Goal: Task Accomplishment & Management: Complete application form

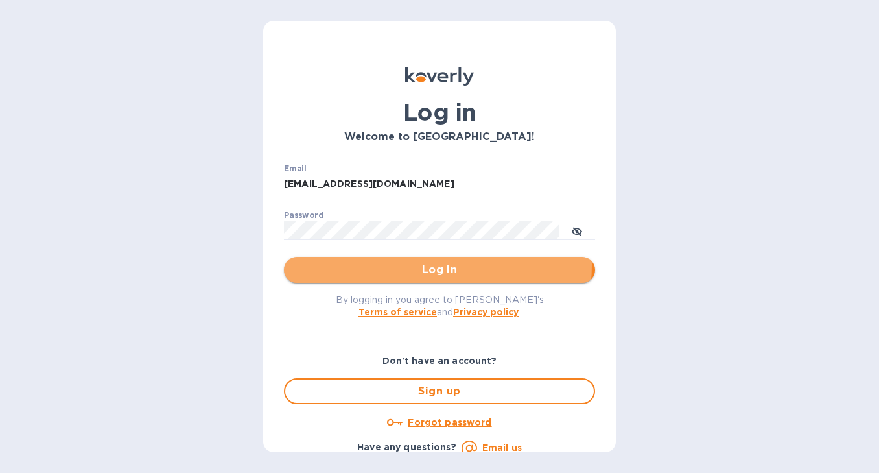
click at [421, 265] on span "Log in" at bounding box center [439, 270] width 291 height 16
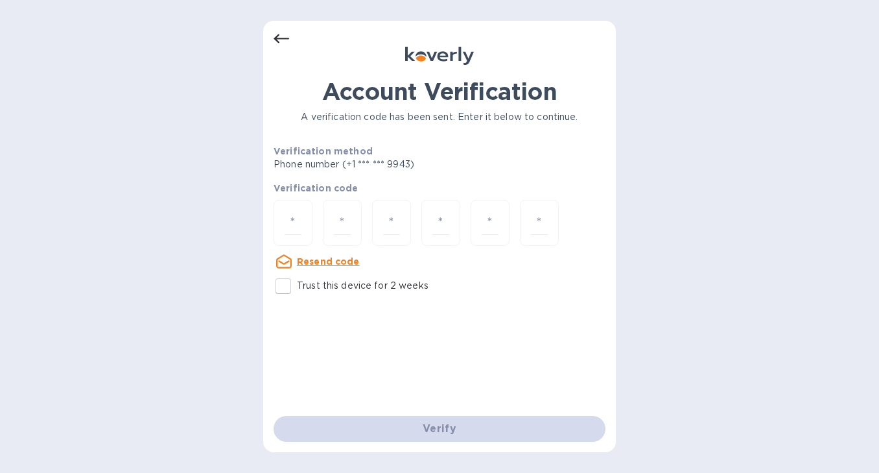
click at [278, 287] on input "Trust this device for 2 weeks" at bounding box center [283, 285] width 27 height 27
checkbox input "true"
click at [298, 220] on input "number" at bounding box center [293, 223] width 17 height 24
type input "2"
type input "8"
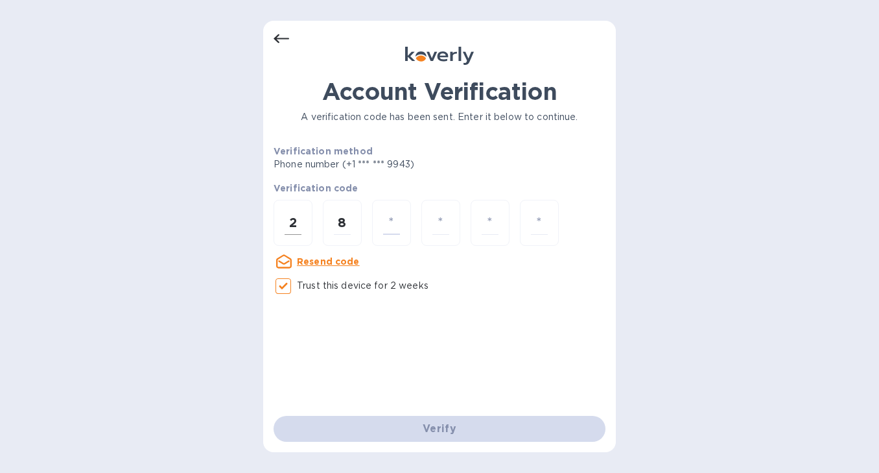
type input "0"
type input "3"
type input "5"
type input "0"
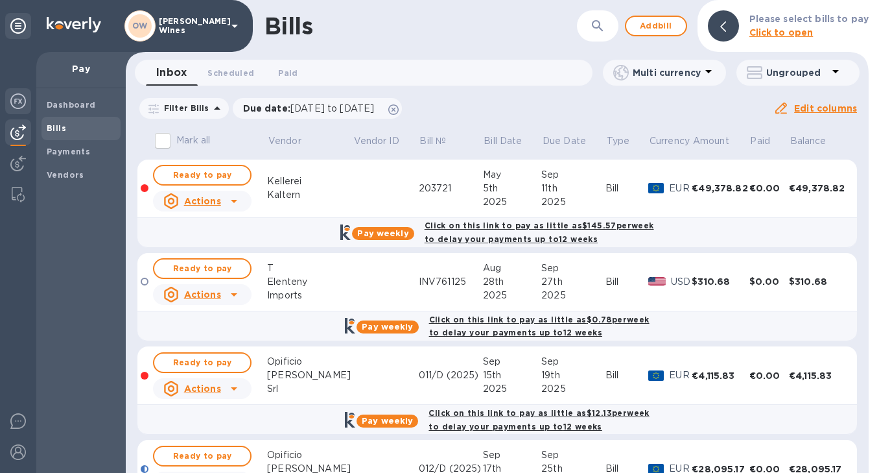
click at [23, 101] on img at bounding box center [18, 101] width 16 height 16
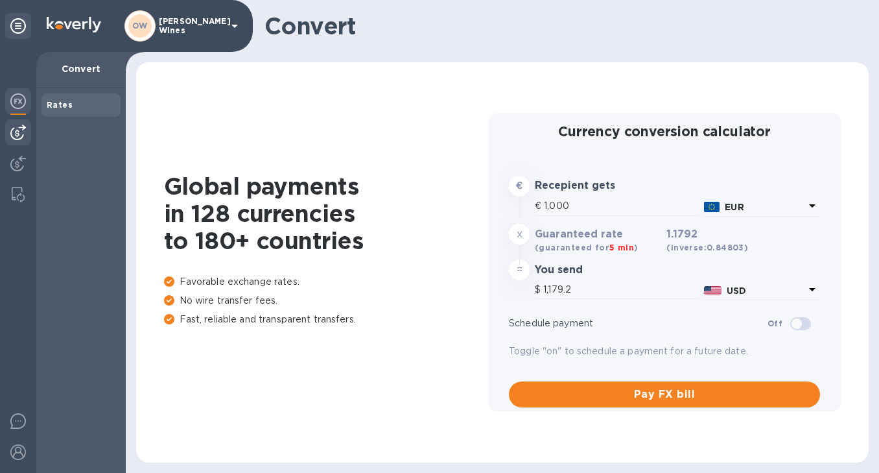
click at [29, 135] on div at bounding box center [18, 132] width 26 height 26
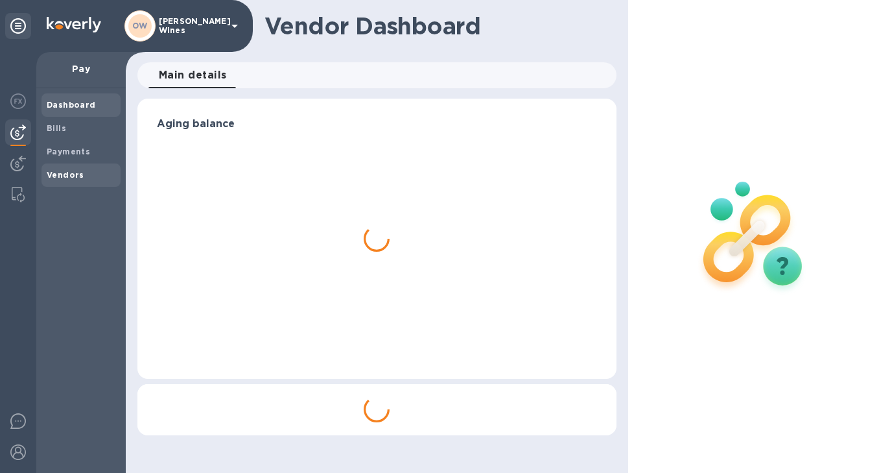
click at [70, 180] on span "Vendors" at bounding box center [66, 175] width 38 height 13
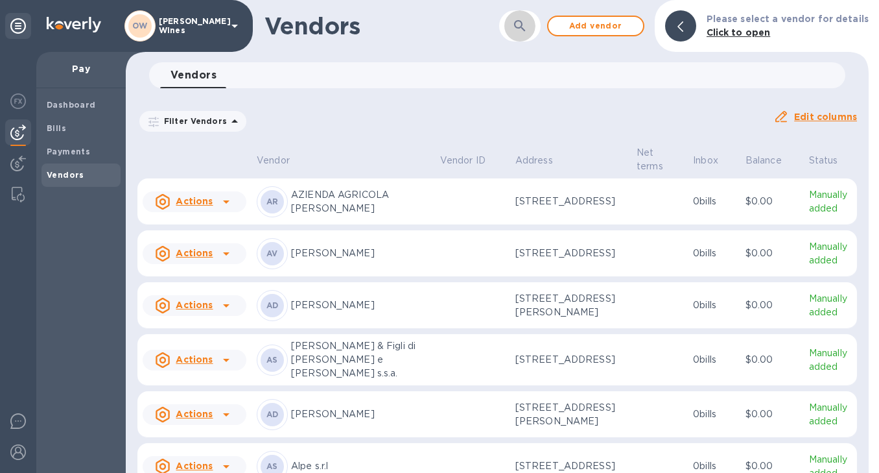
click at [530, 36] on button "button" at bounding box center [519, 25] width 31 height 31
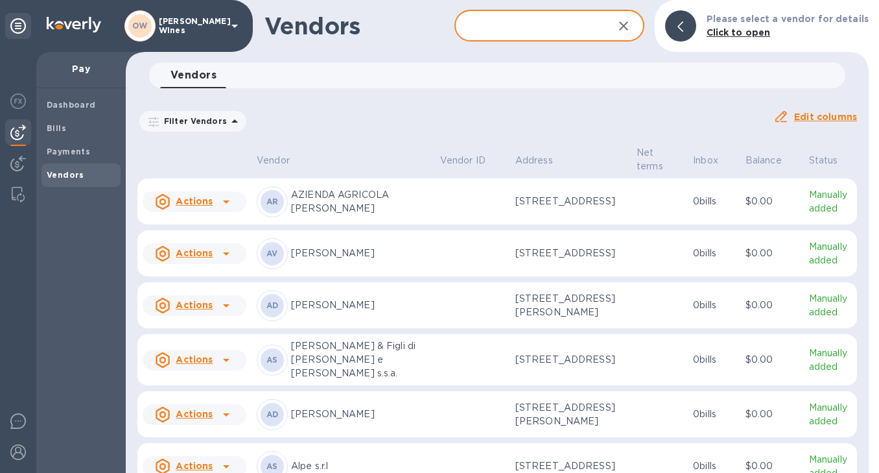
type input "m"
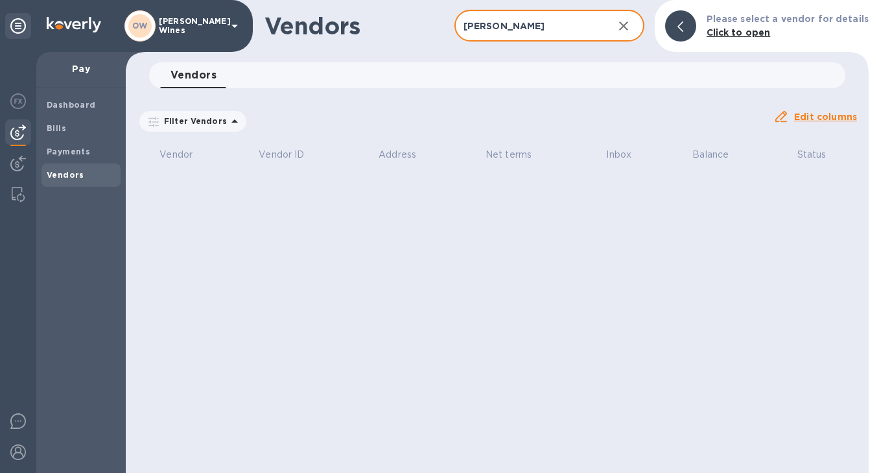
drag, startPoint x: 547, startPoint y: 30, endPoint x: 418, endPoint y: 28, distance: 129.1
click at [418, 28] on div "Vendors Marta Valpiani ​ Add vendor Please select a vendor for details Click to…" at bounding box center [497, 26] width 743 height 52
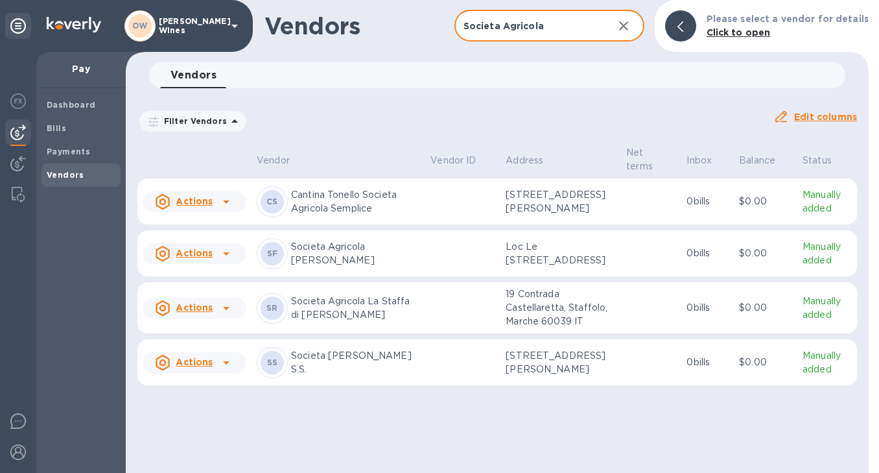
type input "Societa Agricola"
click at [639, 20] on button "button" at bounding box center [623, 25] width 31 height 31
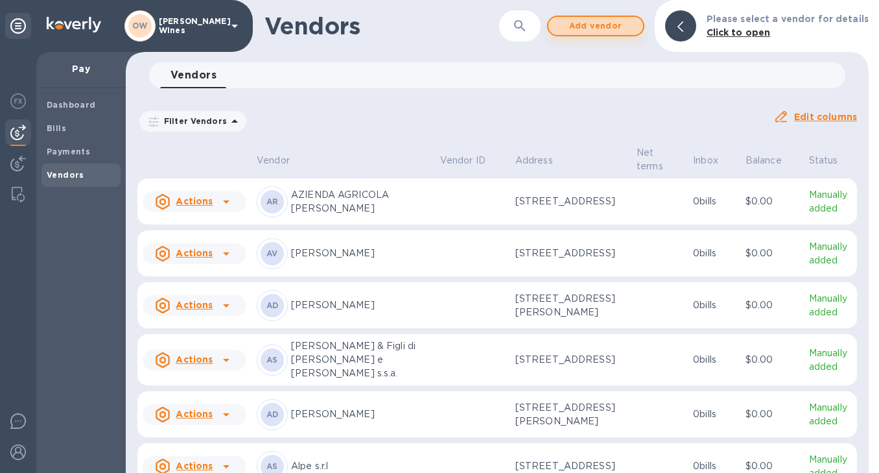
click at [586, 19] on span "Add vendor" at bounding box center [596, 26] width 74 height 16
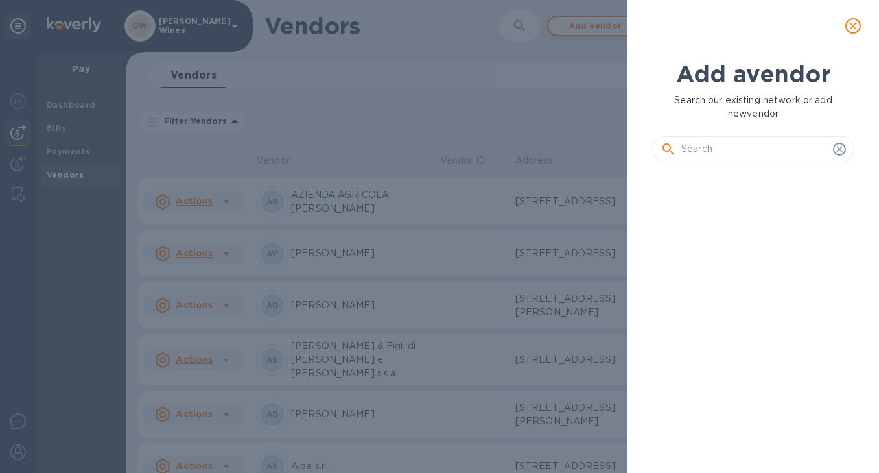
scroll to position [256, 208]
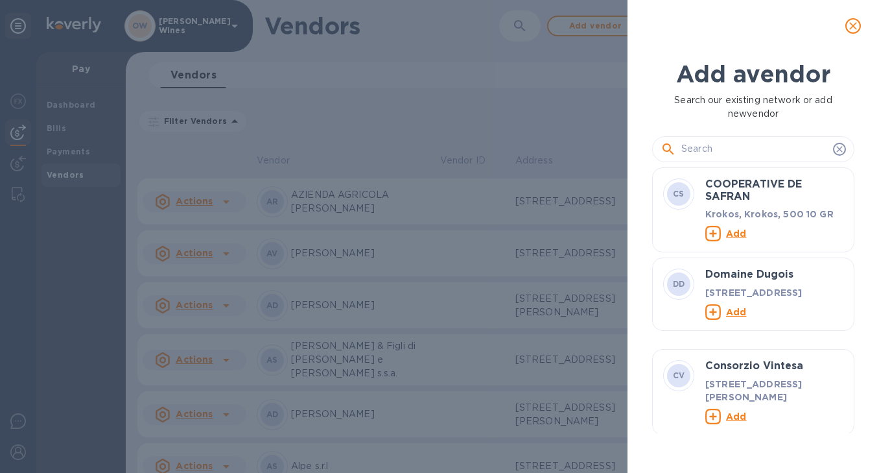
click at [707, 152] on input "text" at bounding box center [755, 148] width 147 height 19
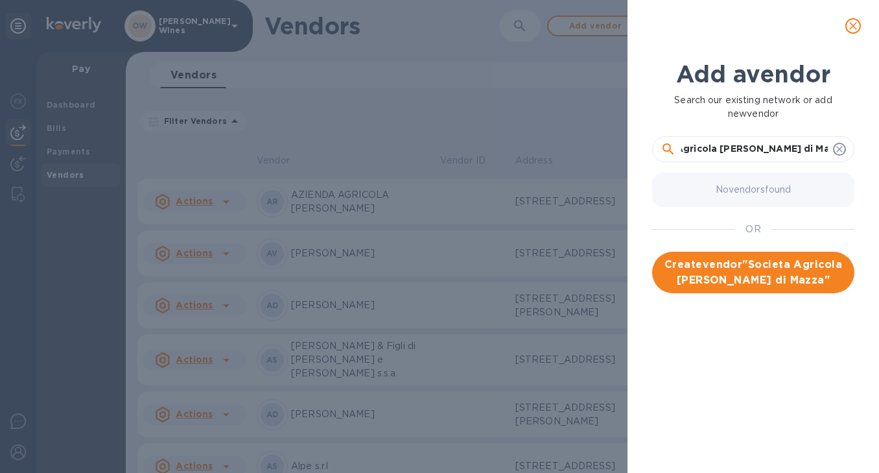
scroll to position [0, 0]
click at [810, 149] on input "Societa Agricola Marta Valpiani di Mazza" at bounding box center [755, 148] width 147 height 19
click at [820, 149] on input "Societa Agricola Marta Valpiani di Mazzavilliani" at bounding box center [755, 148] width 147 height 19
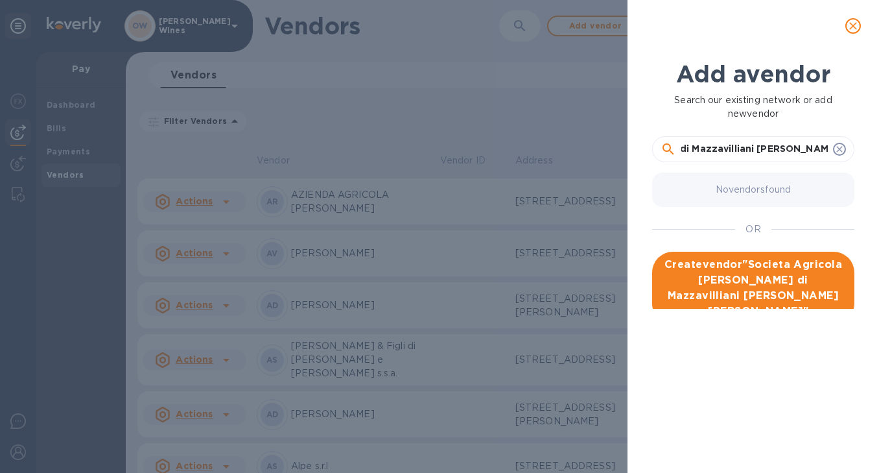
scroll to position [0, 171]
type input "Societa Agricola Marta Valpiani di Mazzavilliani Elisa e Massimo S.S."
click at [768, 288] on span "Create vendor " Societa Agricola Marta Valpiani di Mazzavilliani Elisa e Massim…" at bounding box center [754, 288] width 182 height 62
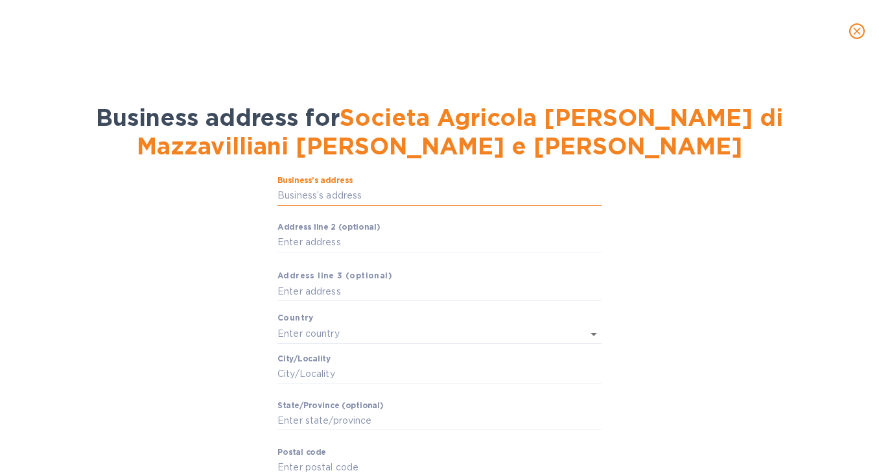
click at [337, 197] on input "Business’s аddress" at bounding box center [440, 195] width 324 height 19
paste input "Via Bagnolo, 158, 47011 Castrocaro Terme e Terra del Sole FC"
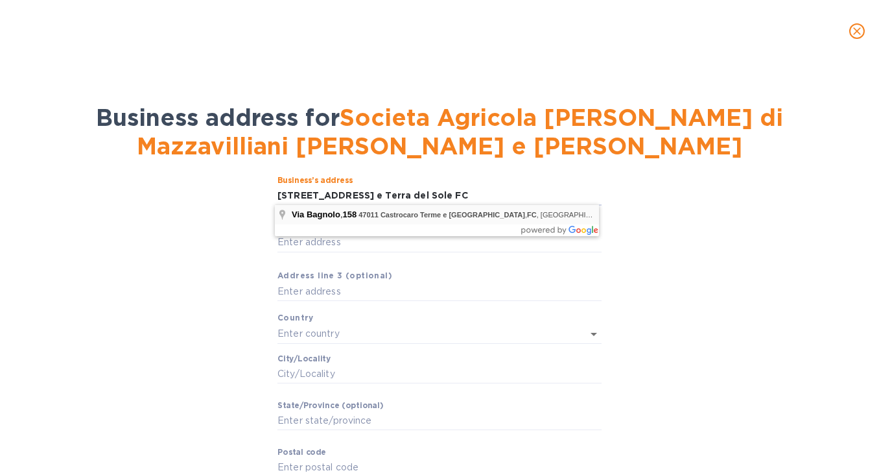
type input "158 Via Bagnolo"
type input "Italy"
type input "Emilia-Romagna"
type input "47011"
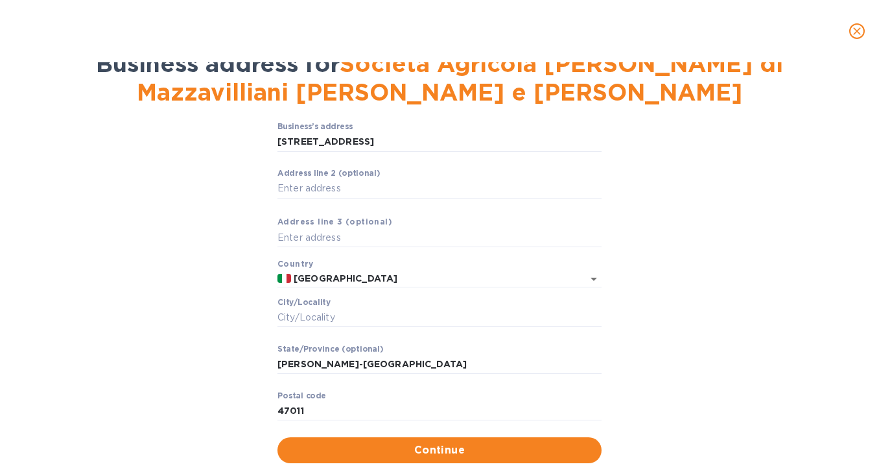
scroll to position [83, 0]
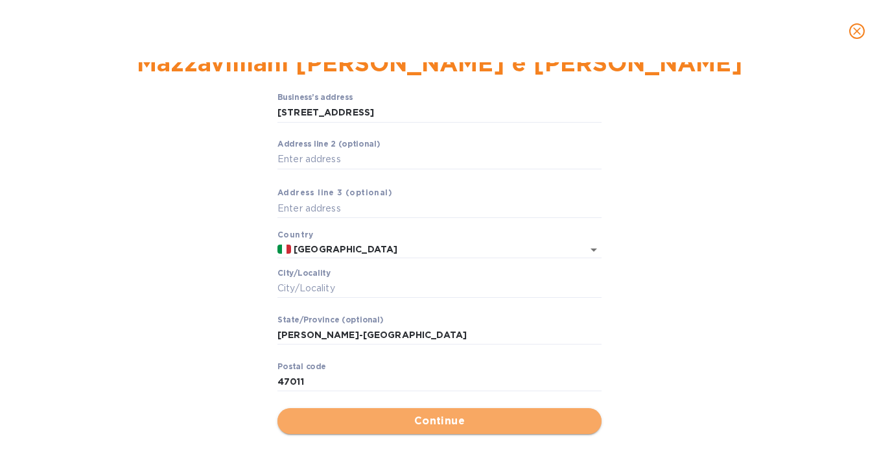
click at [477, 421] on span "Continue" at bounding box center [439, 421] width 303 height 16
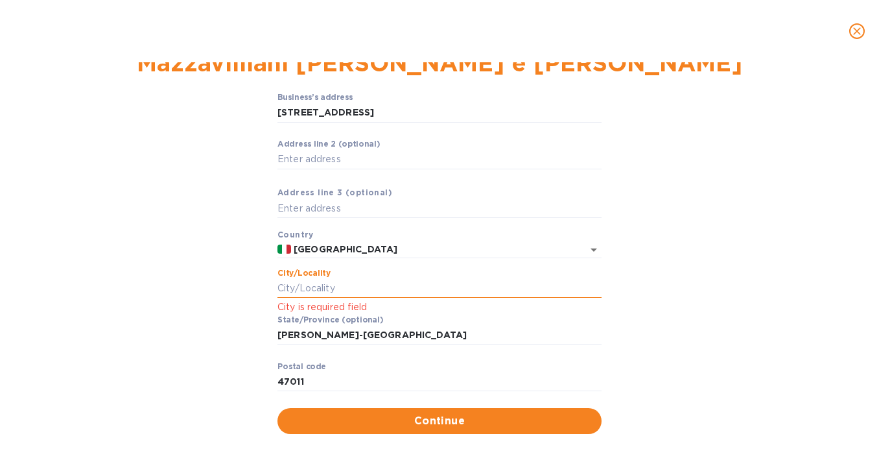
click at [338, 287] on input "Сity/Locаlity" at bounding box center [440, 288] width 324 height 19
type input "Romanga"
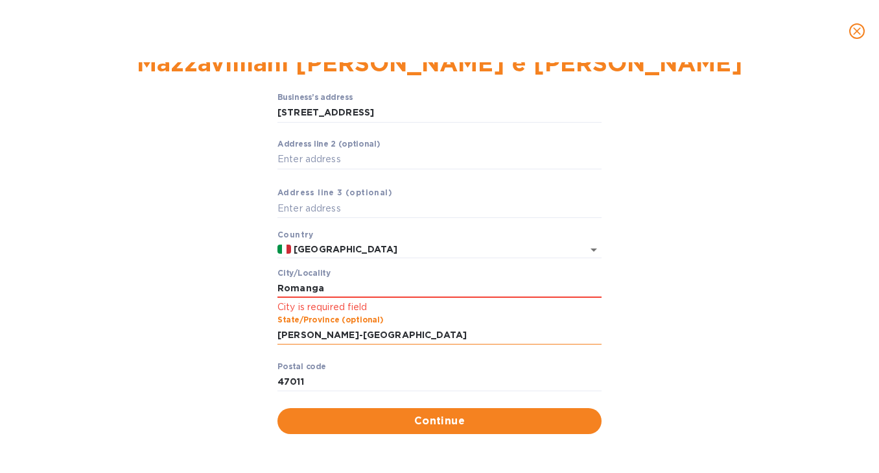
click at [381, 326] on input "Emilia-Romagna" at bounding box center [440, 335] width 324 height 19
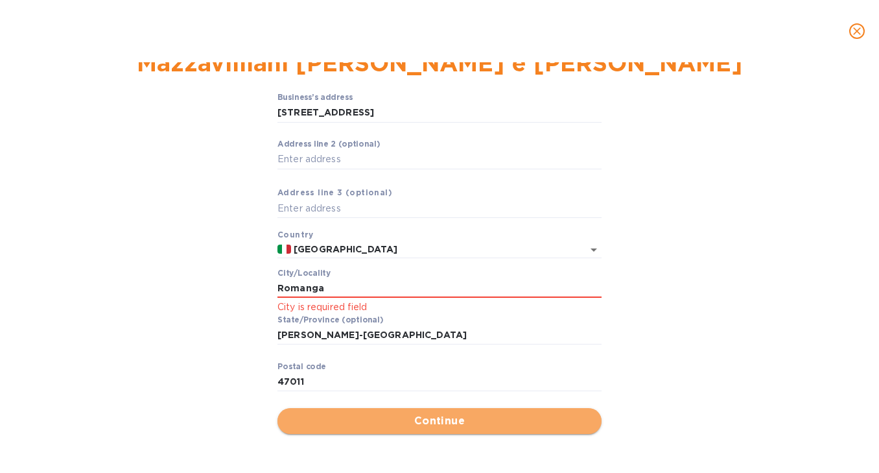
click at [383, 418] on span "Continue" at bounding box center [439, 421] width 303 height 16
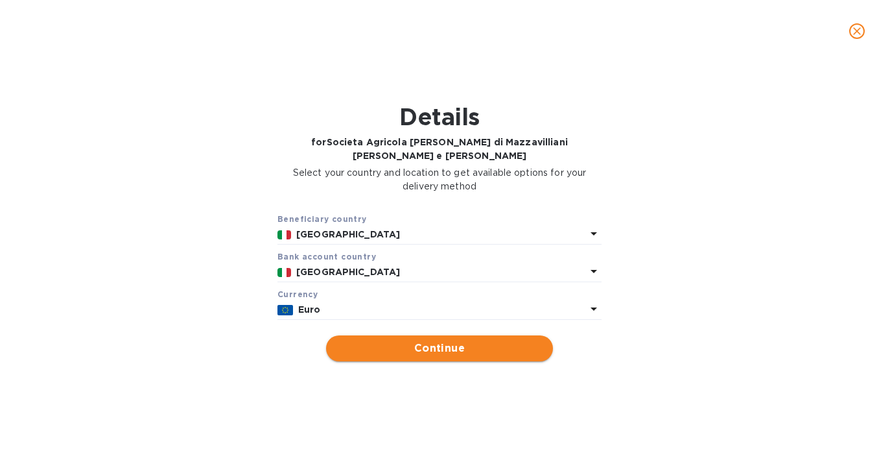
click at [447, 350] on span "Continue" at bounding box center [440, 348] width 206 height 16
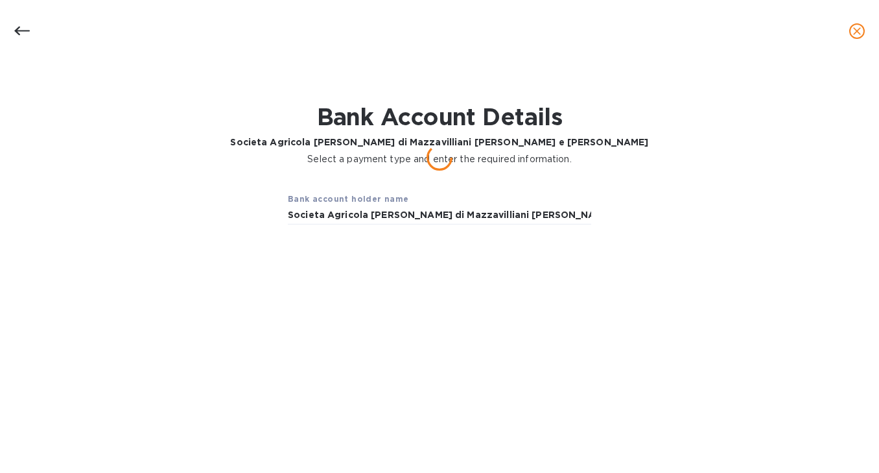
type input "Societa Agricola Marta Valpiani di Mazzavilliani Elisa e Massimo S.S."
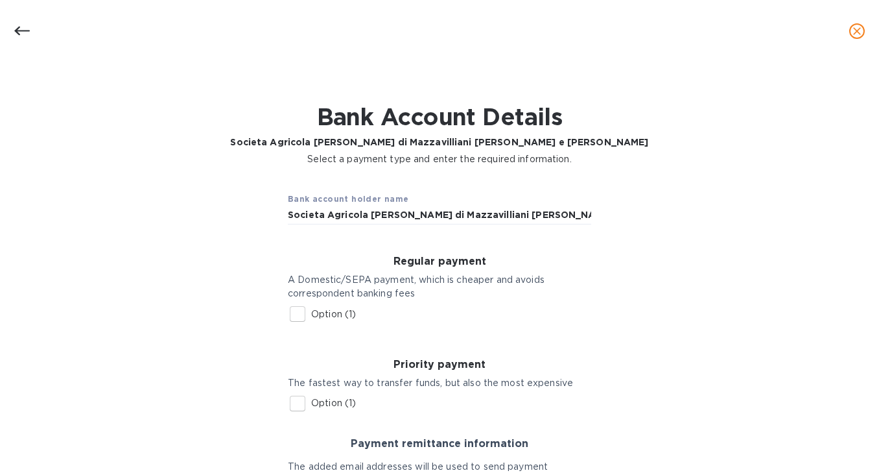
click at [299, 307] on input "Option (1)" at bounding box center [297, 313] width 27 height 27
checkbox input "true"
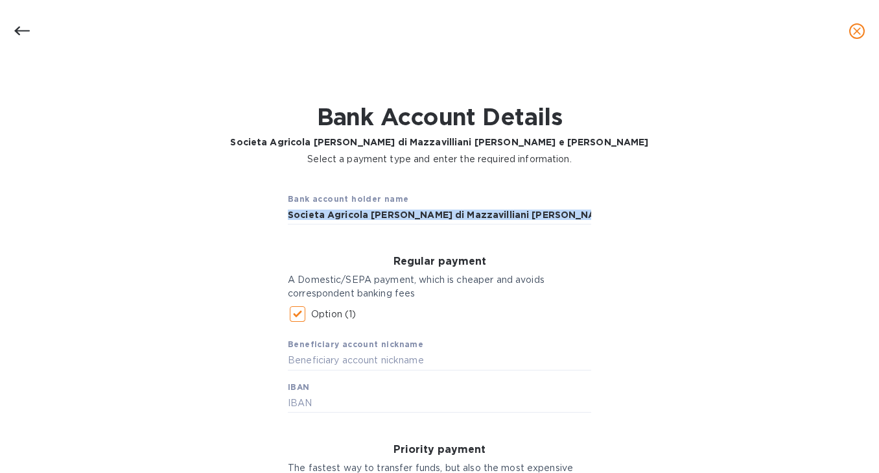
drag, startPoint x: 873, startPoint y: 201, endPoint x: 873, endPoint y: 250, distance: 49.3
click at [872, 253] on div "Details for Societa Agricola Marta Valpiani di Mazzavilliani Elisa e Massimo S.…" at bounding box center [439, 267] width 879 height 410
click at [350, 362] on input "text" at bounding box center [439, 360] width 303 height 19
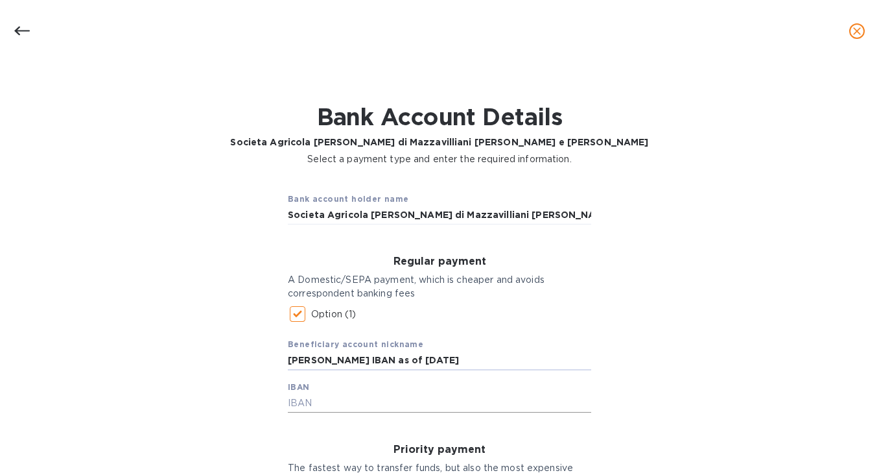
type input "Marta Valpiani IBAN as of 9/19/25"
click at [322, 402] on input "text" at bounding box center [439, 403] width 303 height 19
type input "IT4250854267740000000286256"
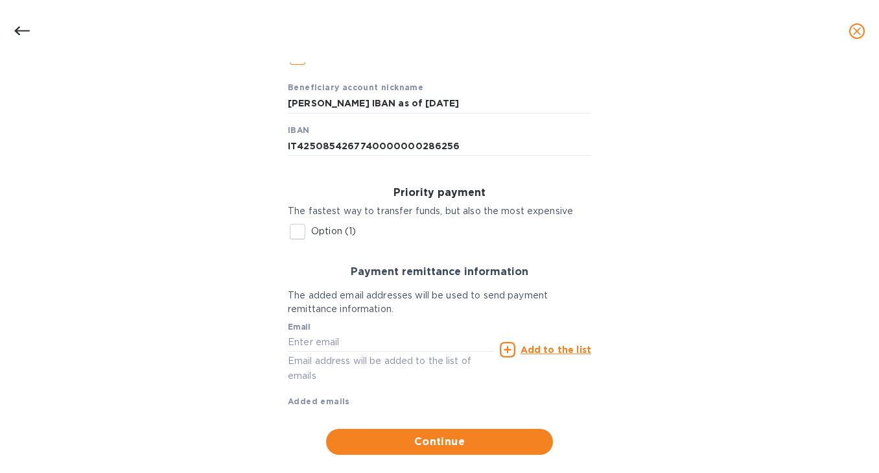
scroll to position [279, 0]
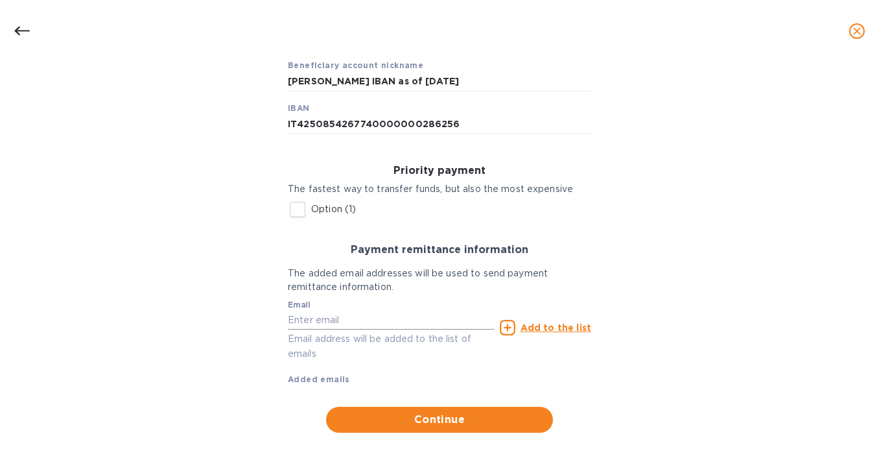
click at [373, 314] on input "text" at bounding box center [391, 320] width 207 height 19
paste input "info@martavalpiani.it"
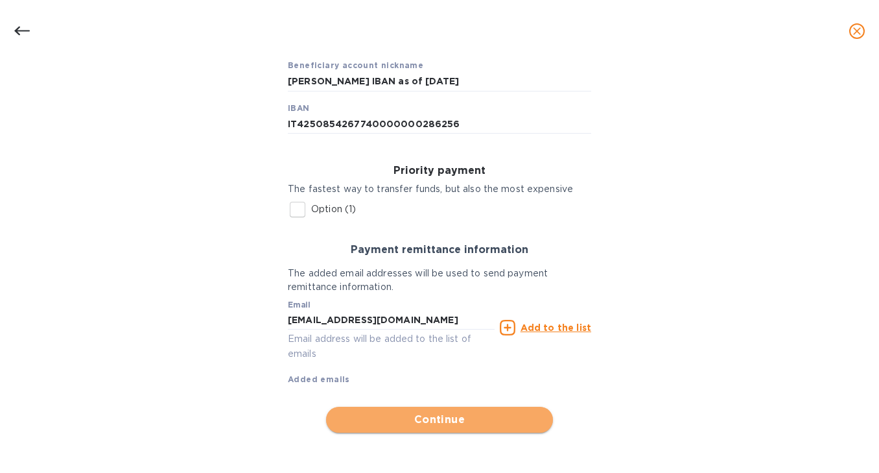
click at [430, 415] on span "Continue" at bounding box center [440, 420] width 206 height 16
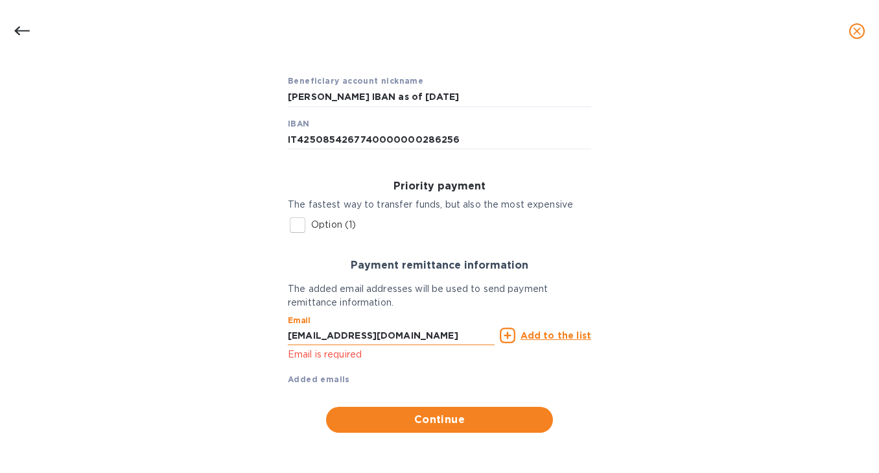
click at [424, 333] on input "info@martavalpiani.it" at bounding box center [391, 335] width 207 height 19
click at [414, 323] on div "Email info@martavalpiani.it Email is required" at bounding box center [391, 339] width 207 height 47
drag, startPoint x: 394, startPoint y: 332, endPoint x: 243, endPoint y: 329, distance: 151.8
click at [243, 329] on div "Bank account holder name Societa Agricola Marta Valpiani di Mazzavilliani Elisa…" at bounding box center [440, 176] width 846 height 530
type input "info@martavalpiani.it"
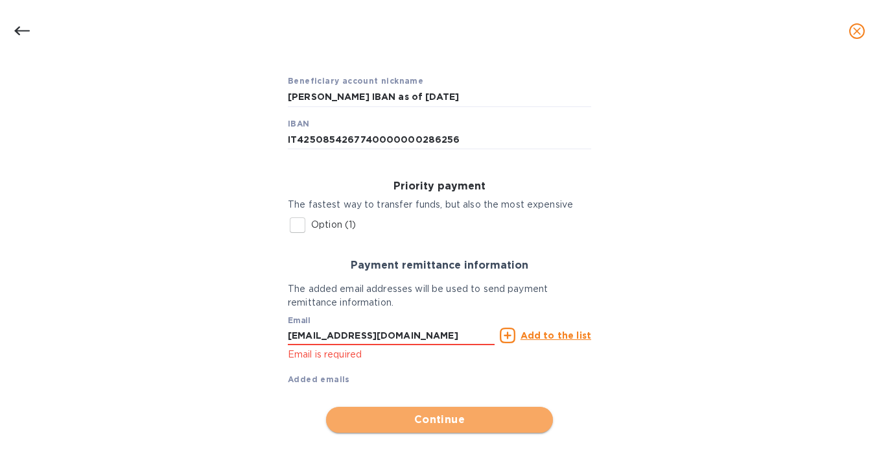
click at [377, 413] on span "Continue" at bounding box center [440, 420] width 206 height 16
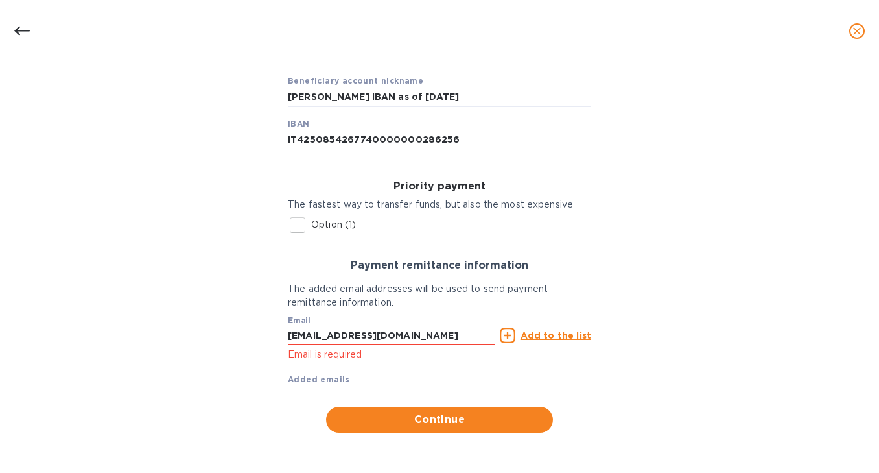
click at [567, 338] on u "Add to the list" at bounding box center [556, 335] width 71 height 10
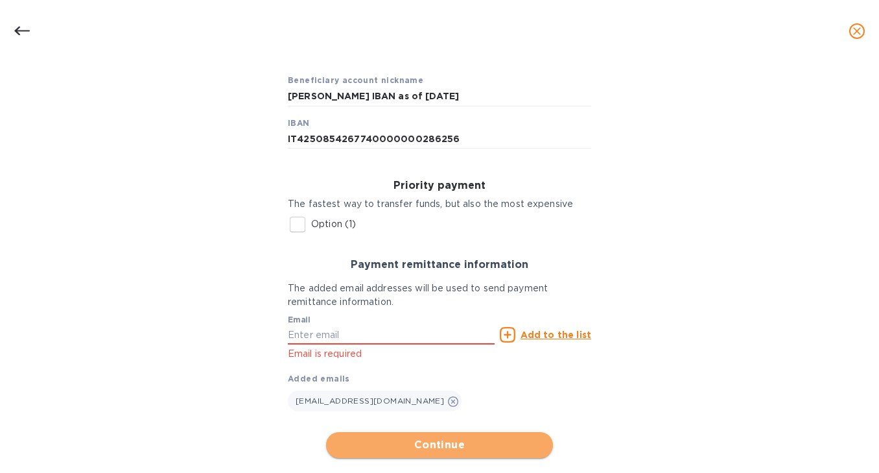
click at [435, 451] on span "Continue" at bounding box center [440, 445] width 206 height 16
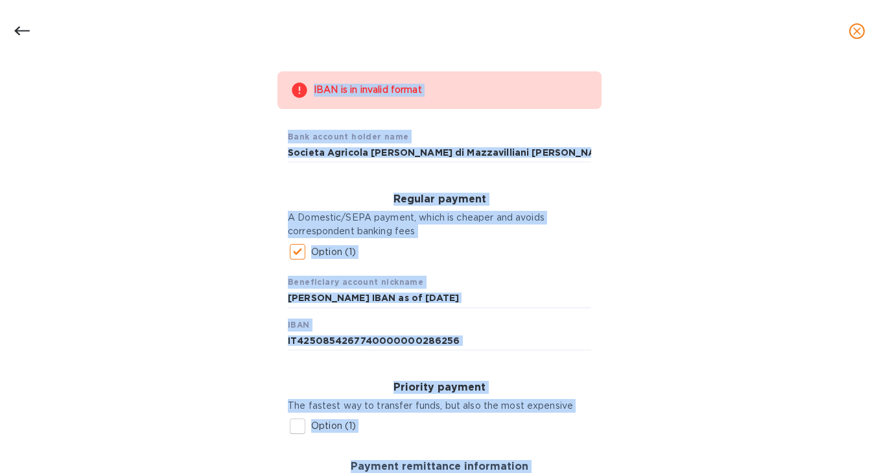
scroll to position [0, 0]
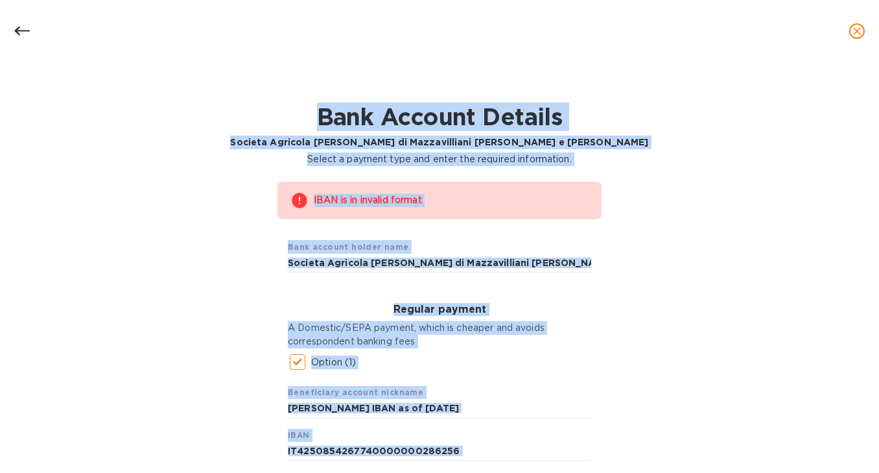
drag, startPoint x: 873, startPoint y: 278, endPoint x: 871, endPoint y: 56, distance: 221.1
click at [871, 56] on div "Details for Societa Agricola Marta Valpiani di Mazzavilliani Elisa e Massimo S.…" at bounding box center [439, 236] width 879 height 473
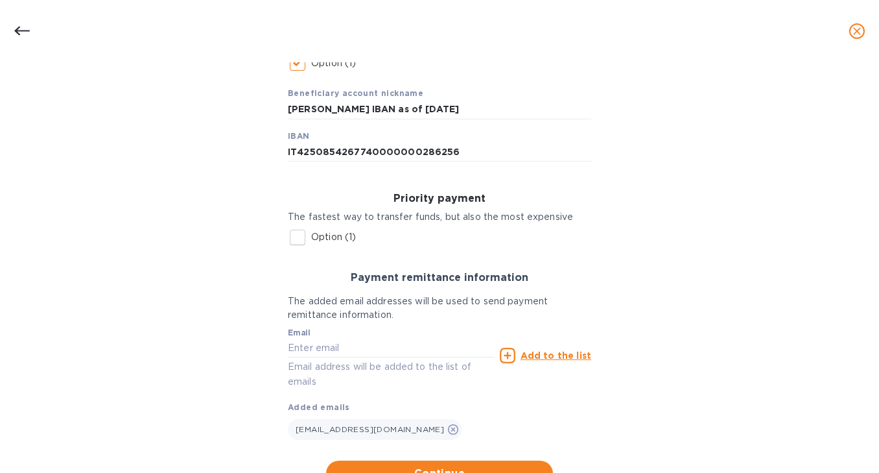
scroll to position [302, 0]
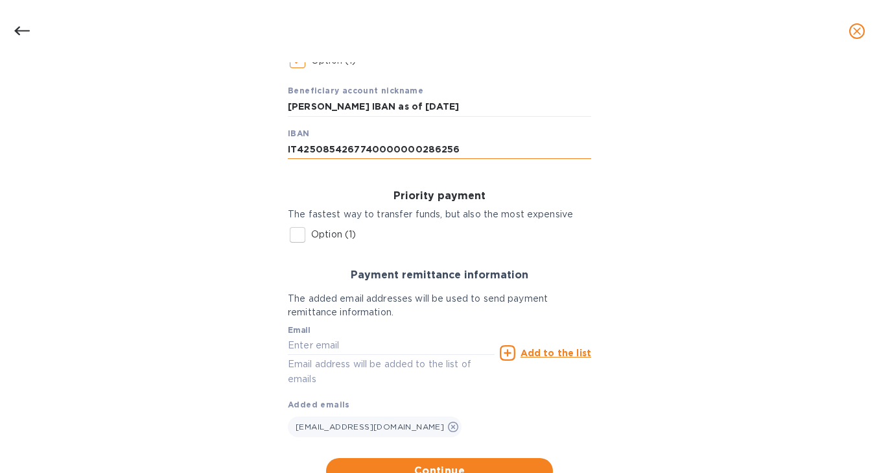
click at [311, 150] on input "IT4250854267740000000286256" at bounding box center [439, 149] width 303 height 19
type input "IT42S0854267740000000286256"
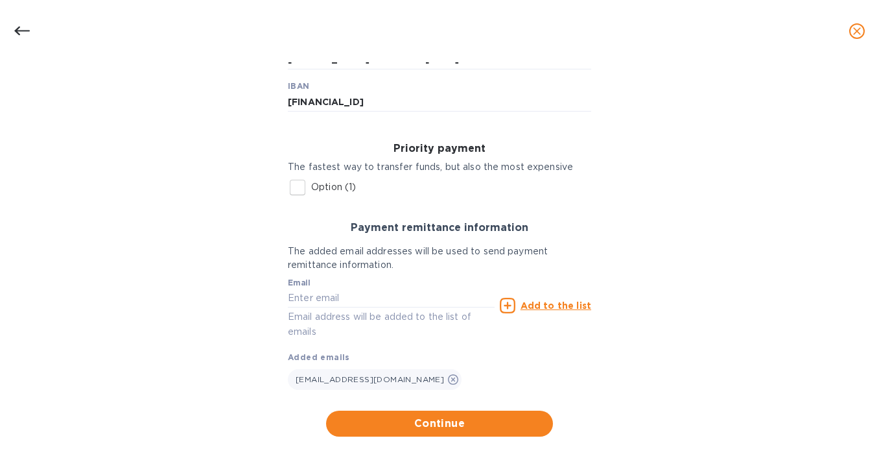
scroll to position [352, 0]
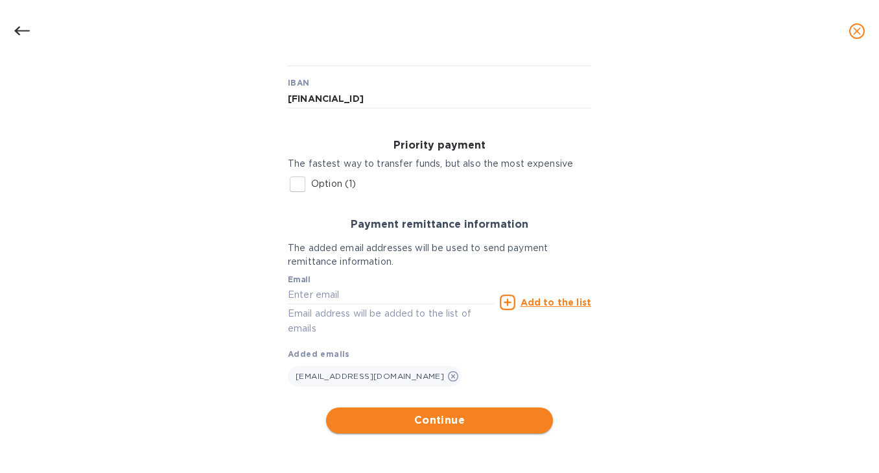
click at [486, 418] on span "Continue" at bounding box center [440, 420] width 206 height 16
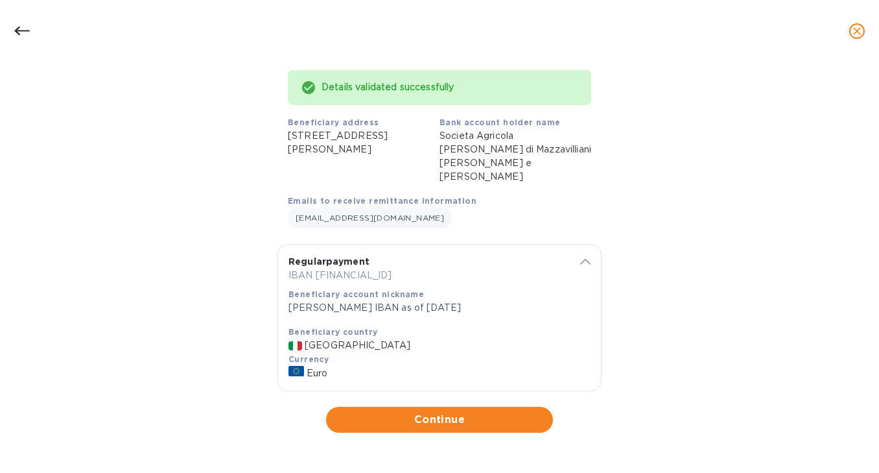
scroll to position [102, 0]
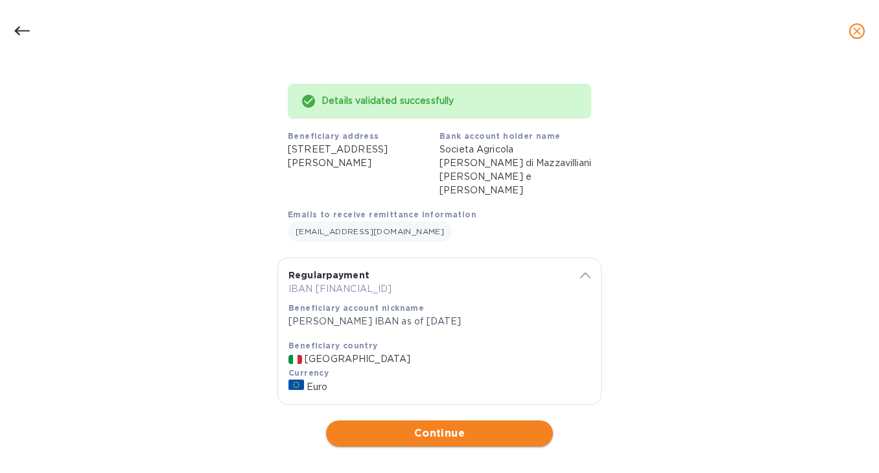
click at [504, 425] on span "Continue" at bounding box center [440, 433] width 206 height 16
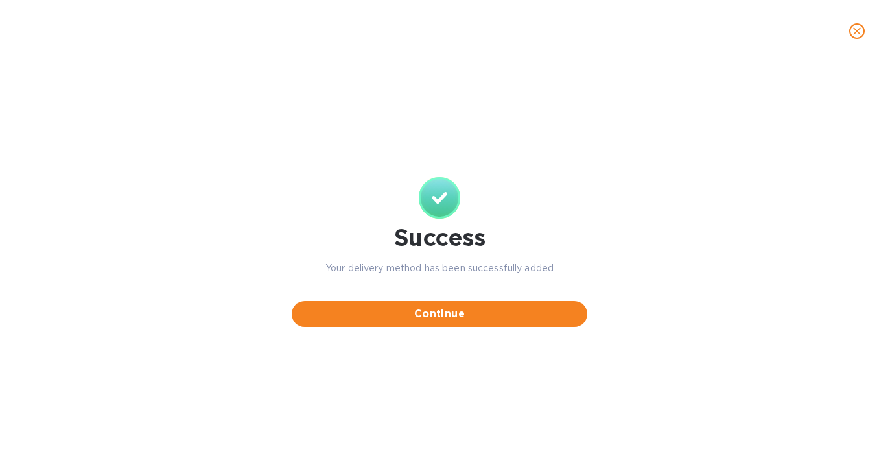
scroll to position [0, 0]
click at [857, 32] on icon "close" at bounding box center [857, 31] width 13 height 13
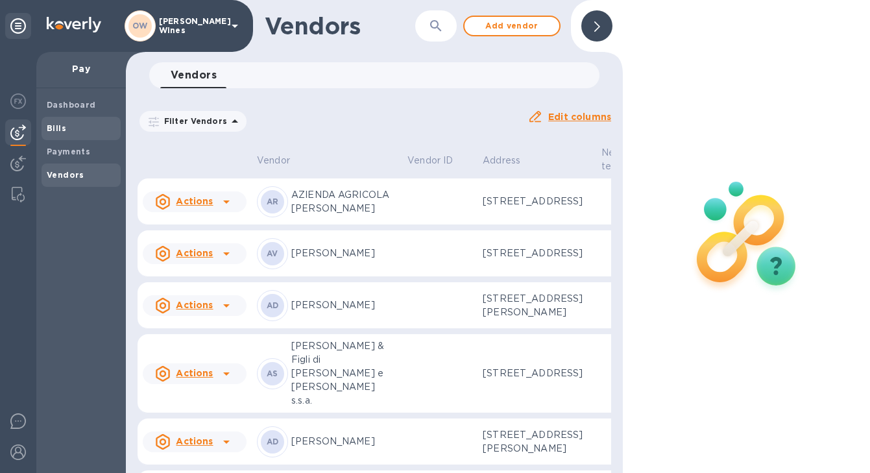
click at [60, 135] on div "Bills" at bounding box center [81, 128] width 79 height 23
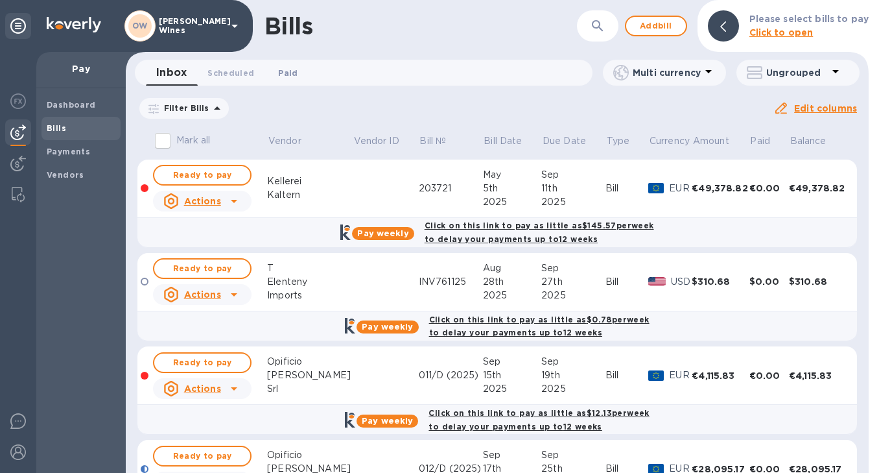
click at [290, 76] on span "Paid 0" at bounding box center [287, 73] width 19 height 14
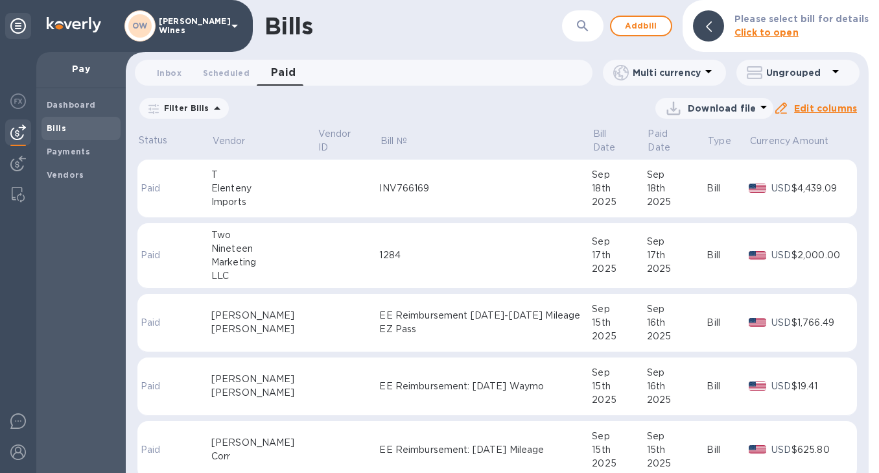
click at [591, 29] on icon "button" at bounding box center [583, 26] width 16 height 16
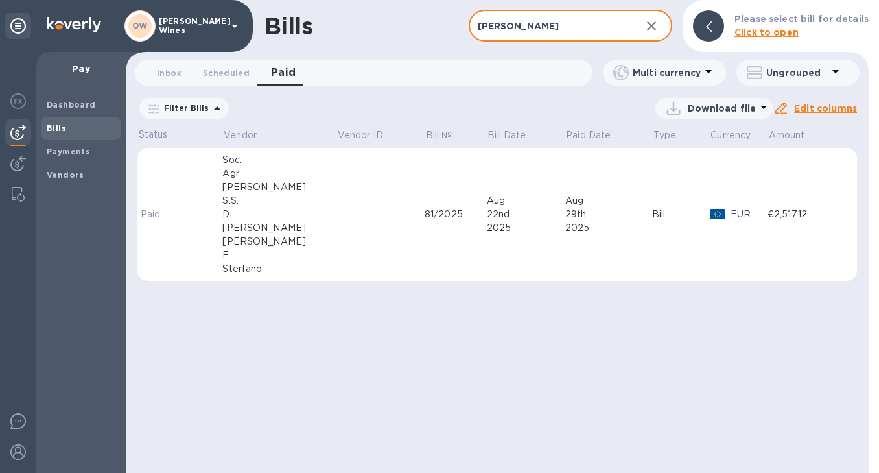
type input "casaretti"
